Goal: Check status

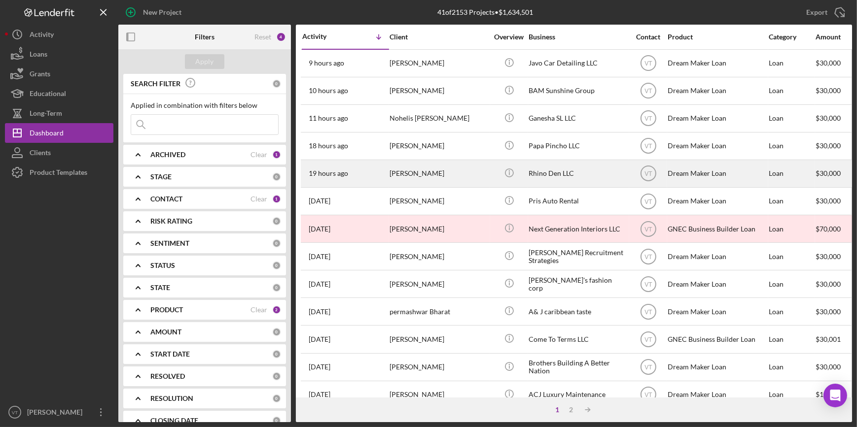
click at [418, 171] on div "[PERSON_NAME]" at bounding box center [438, 174] width 99 height 26
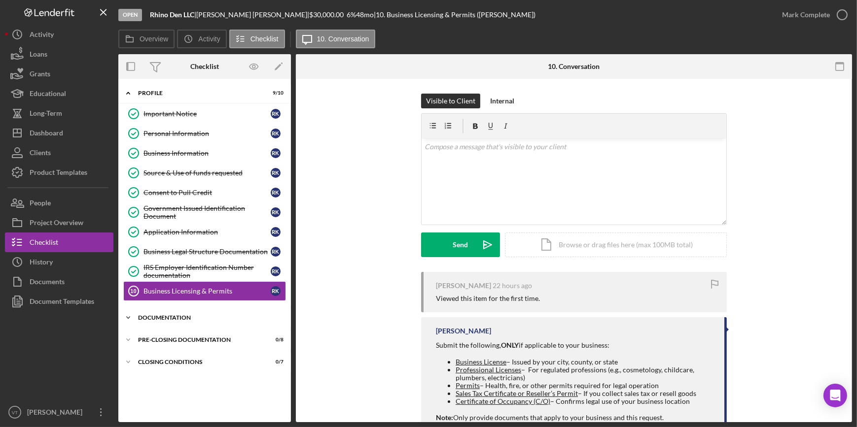
click at [128, 313] on icon "Icon/Expander" at bounding box center [128, 318] width 20 height 20
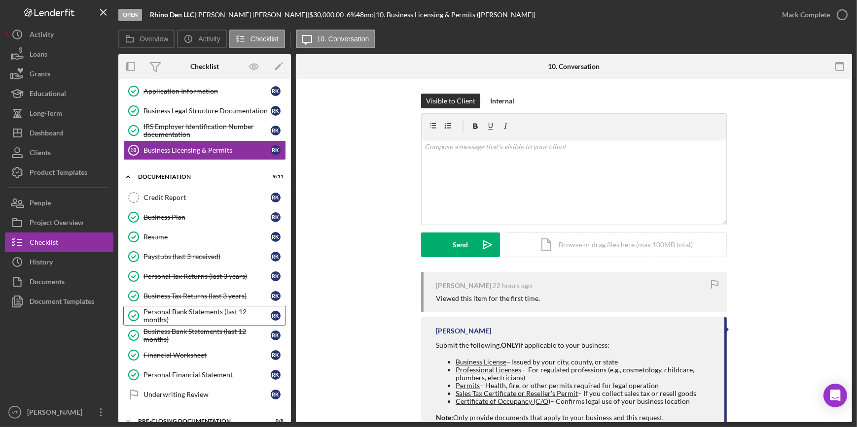
scroll to position [175, 0]
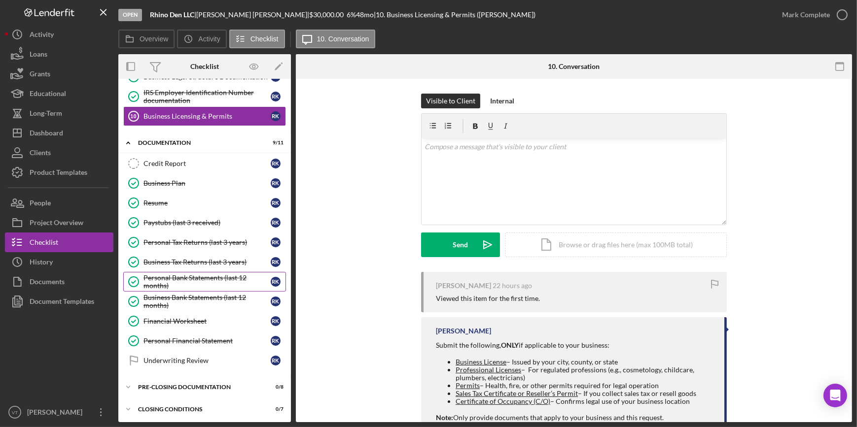
click at [169, 281] on div "Personal Bank Statements (last 12 months)" at bounding box center [206, 282] width 127 height 16
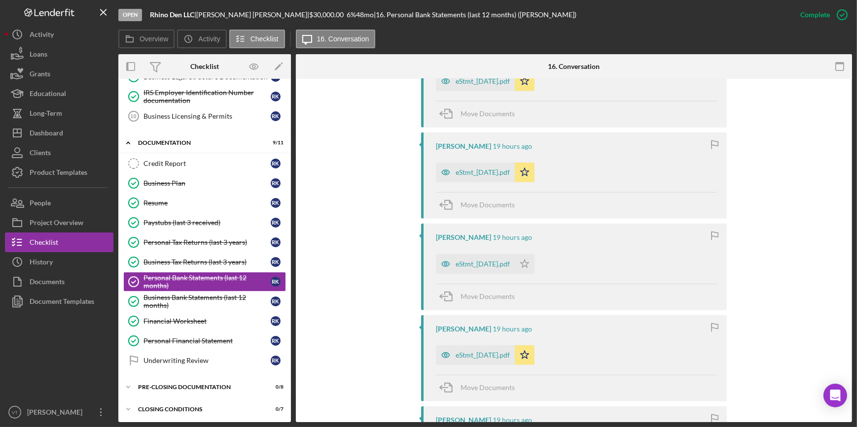
scroll to position [1030, 0]
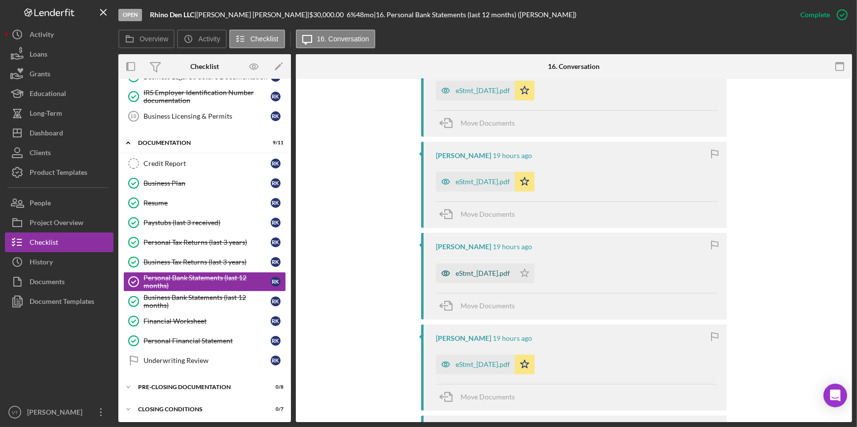
click at [489, 271] on div "eStmt_[DATE].pdf" at bounding box center [483, 274] width 54 height 8
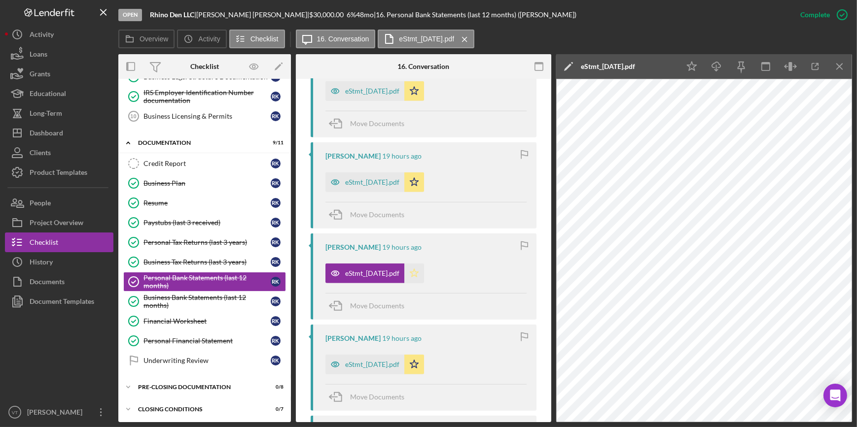
click at [424, 276] on icon "Icon/Star" at bounding box center [414, 274] width 20 height 20
click at [718, 64] on icon "Icon/Download" at bounding box center [716, 67] width 22 height 22
